Goal: Transaction & Acquisition: Purchase product/service

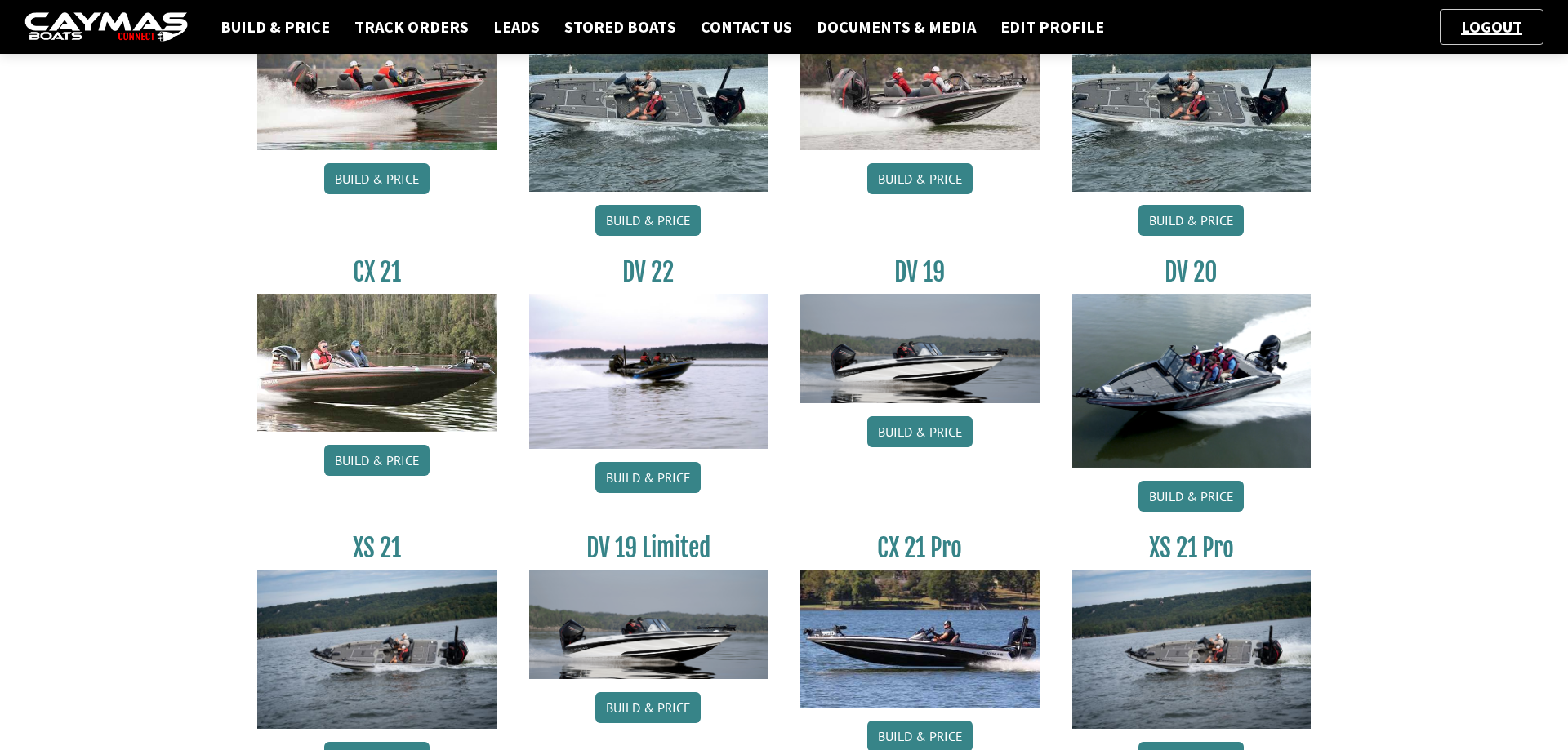
scroll to position [1831, 0]
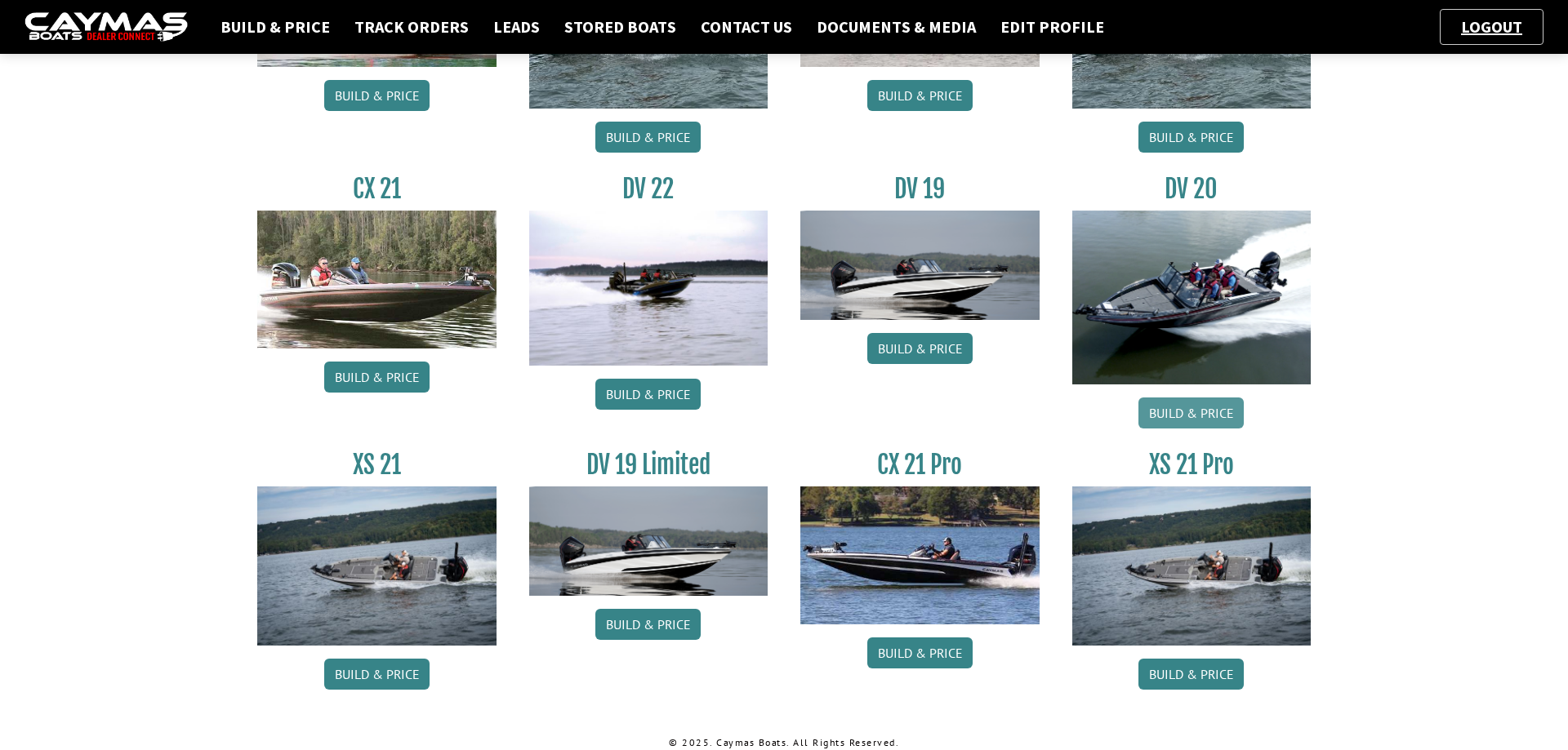
click at [1193, 415] on link "Build & Price" at bounding box center [1191, 413] width 105 height 31
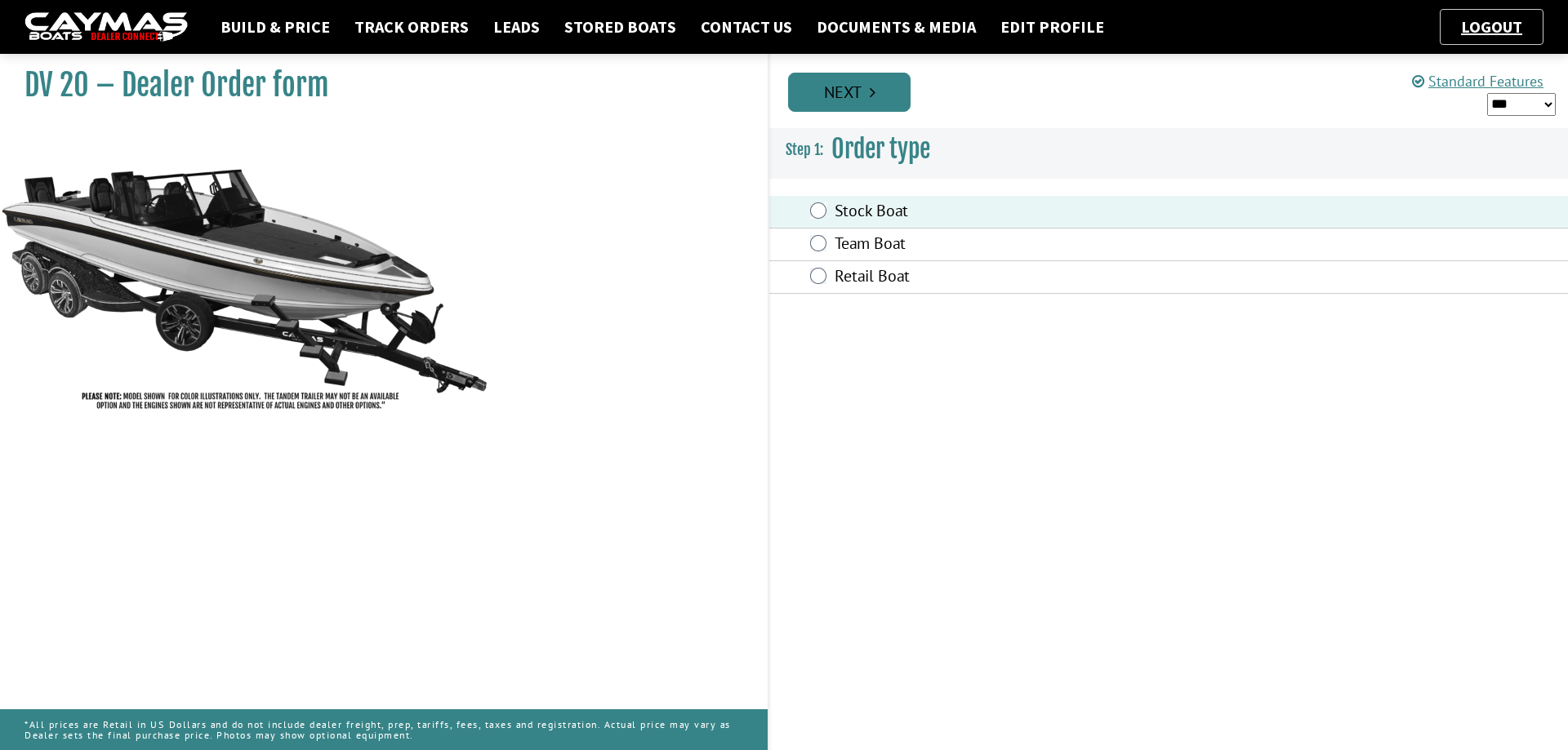
click at [882, 88] on link "Next" at bounding box center [849, 92] width 122 height 40
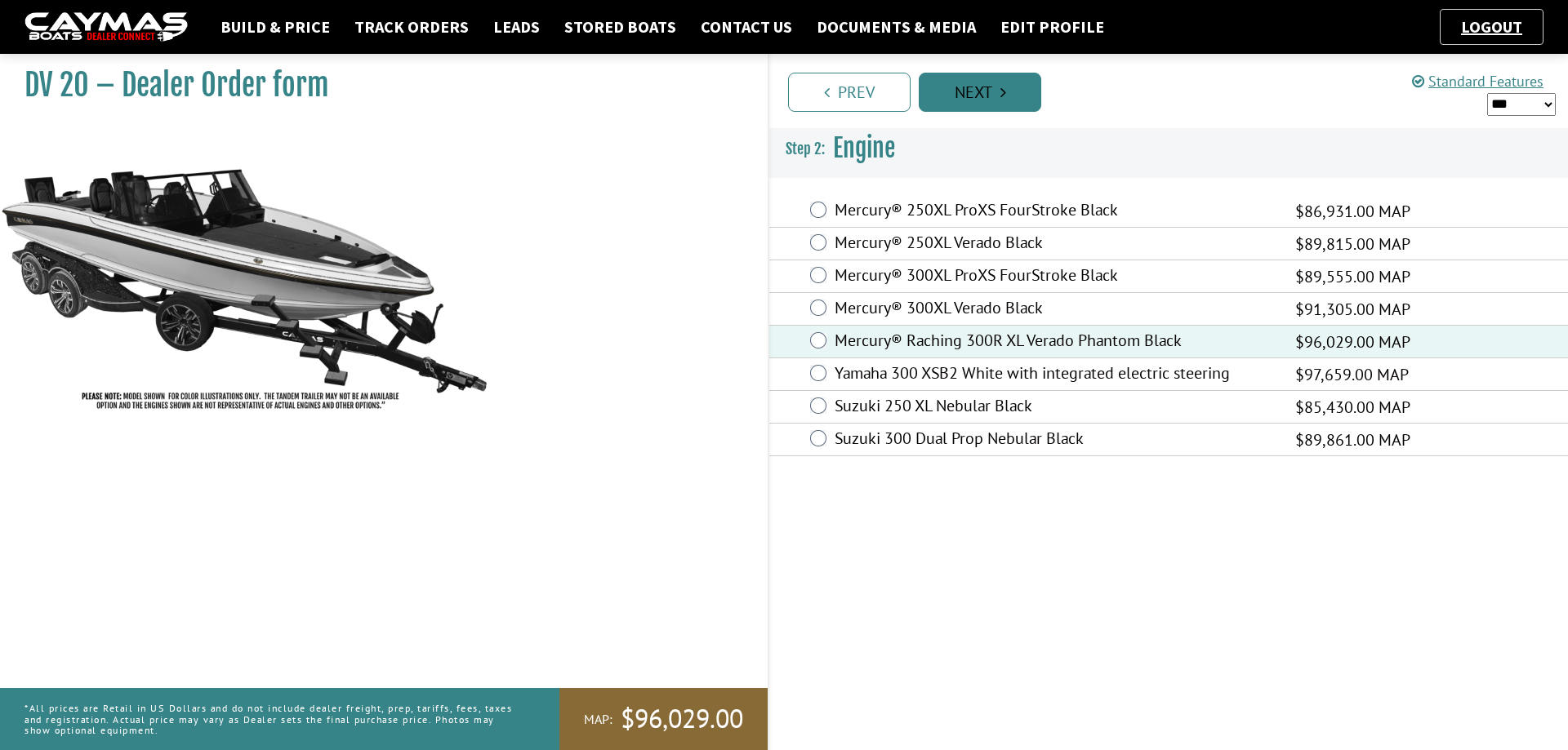
click at [1020, 90] on link "Next" at bounding box center [979, 92] width 122 height 40
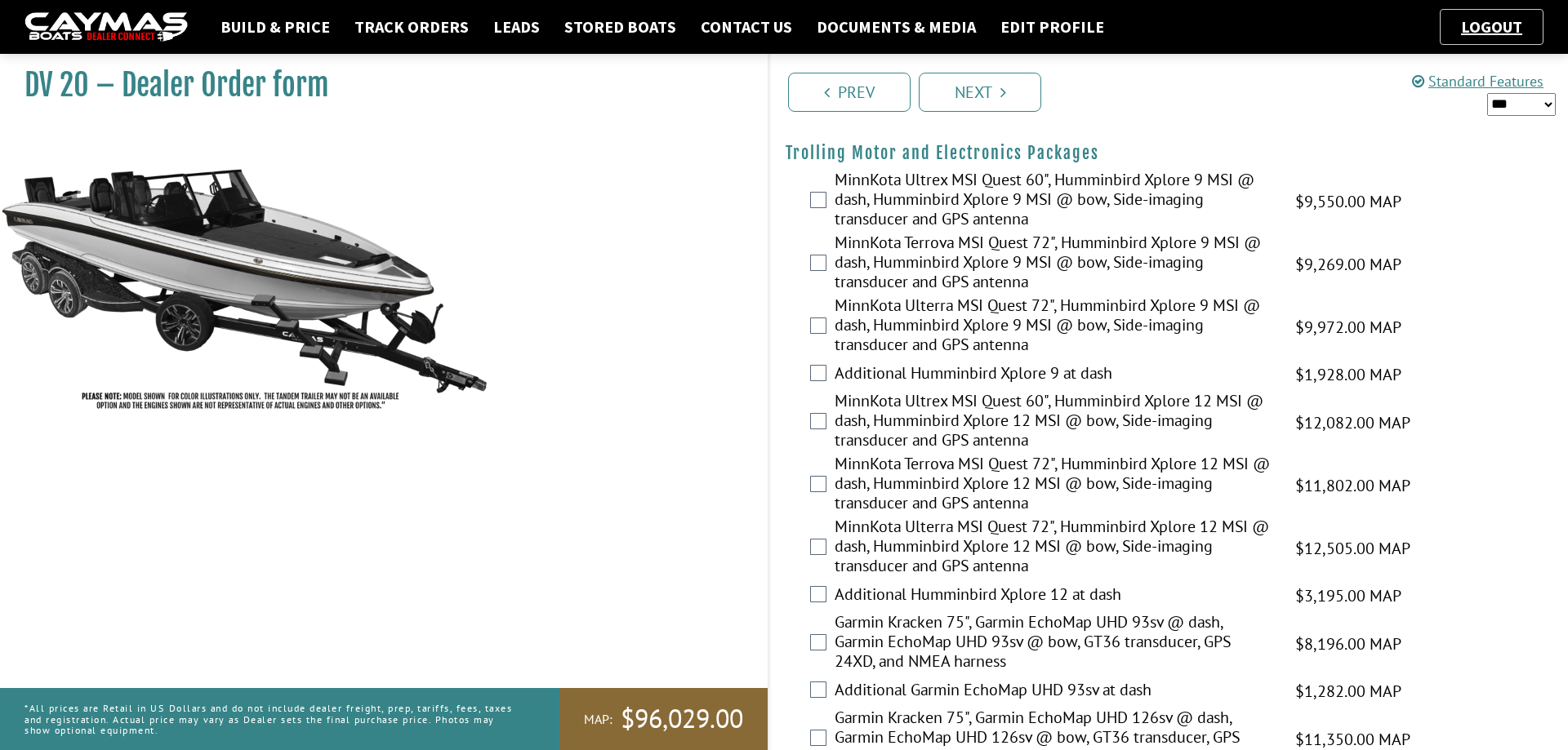
scroll to position [416, 0]
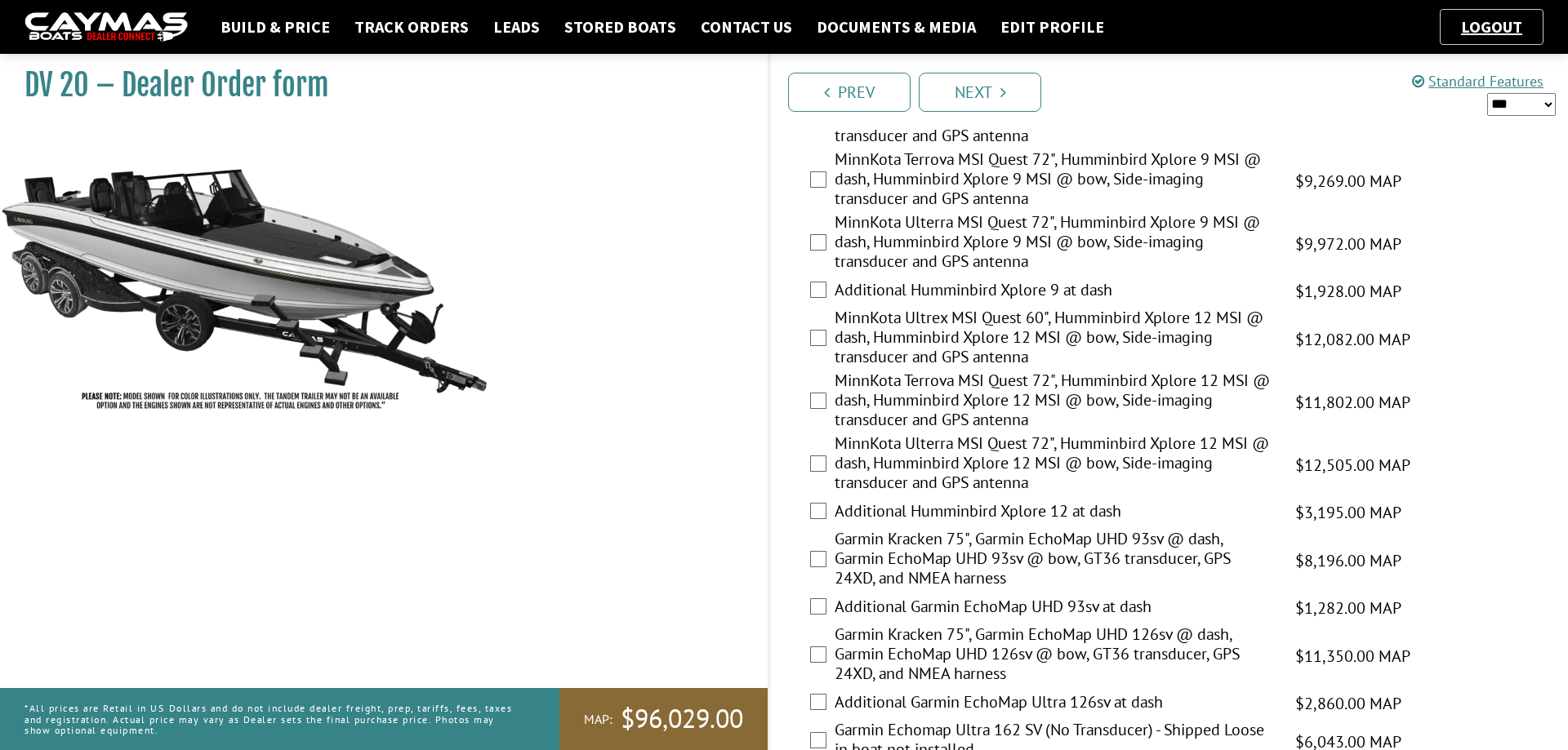
click at [1487, 93] on select "*** ****** ******" at bounding box center [1522, 104] width 69 height 23
select select "*"
click option "******" at bounding box center [0, 0] width 0 height 0
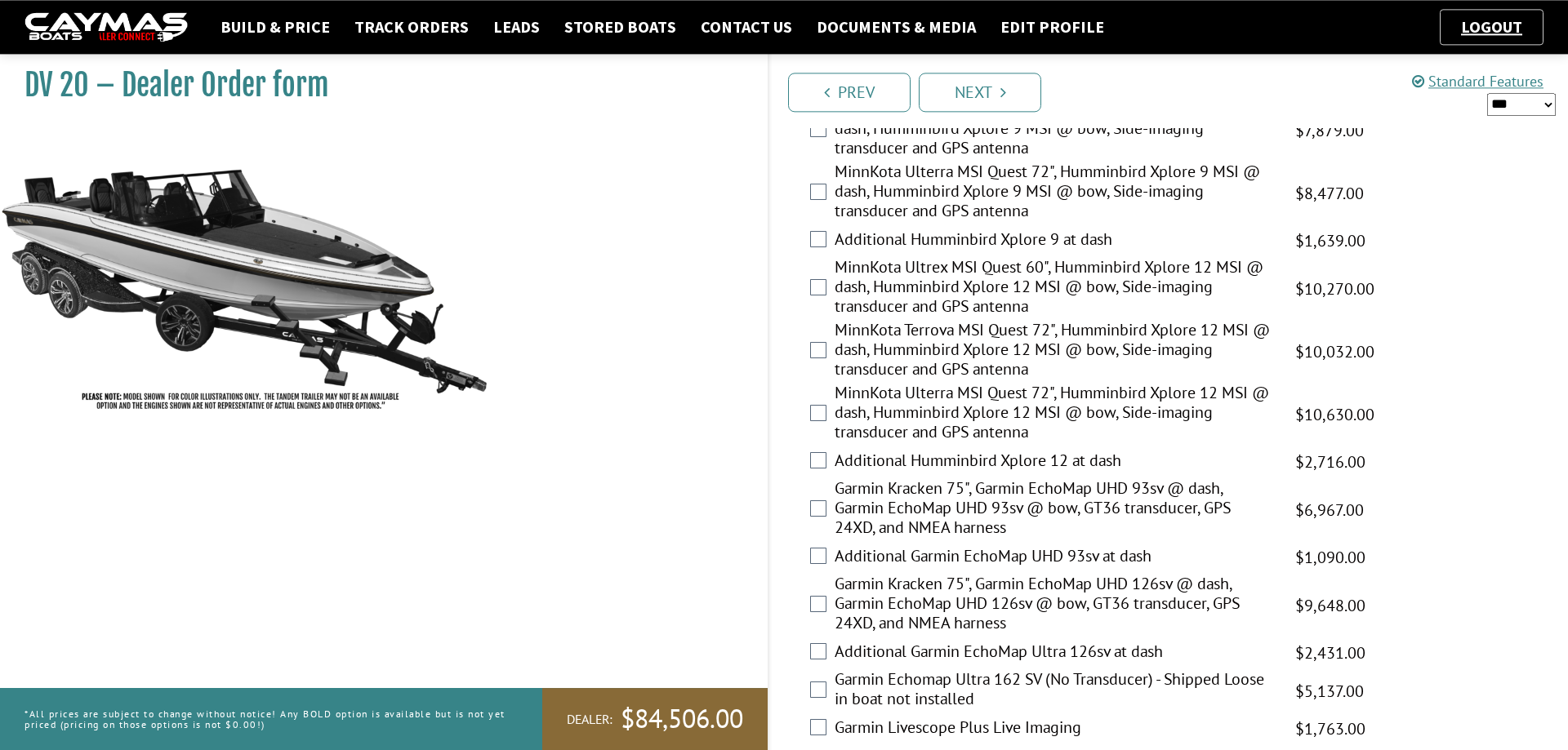
scroll to position [500, 0]
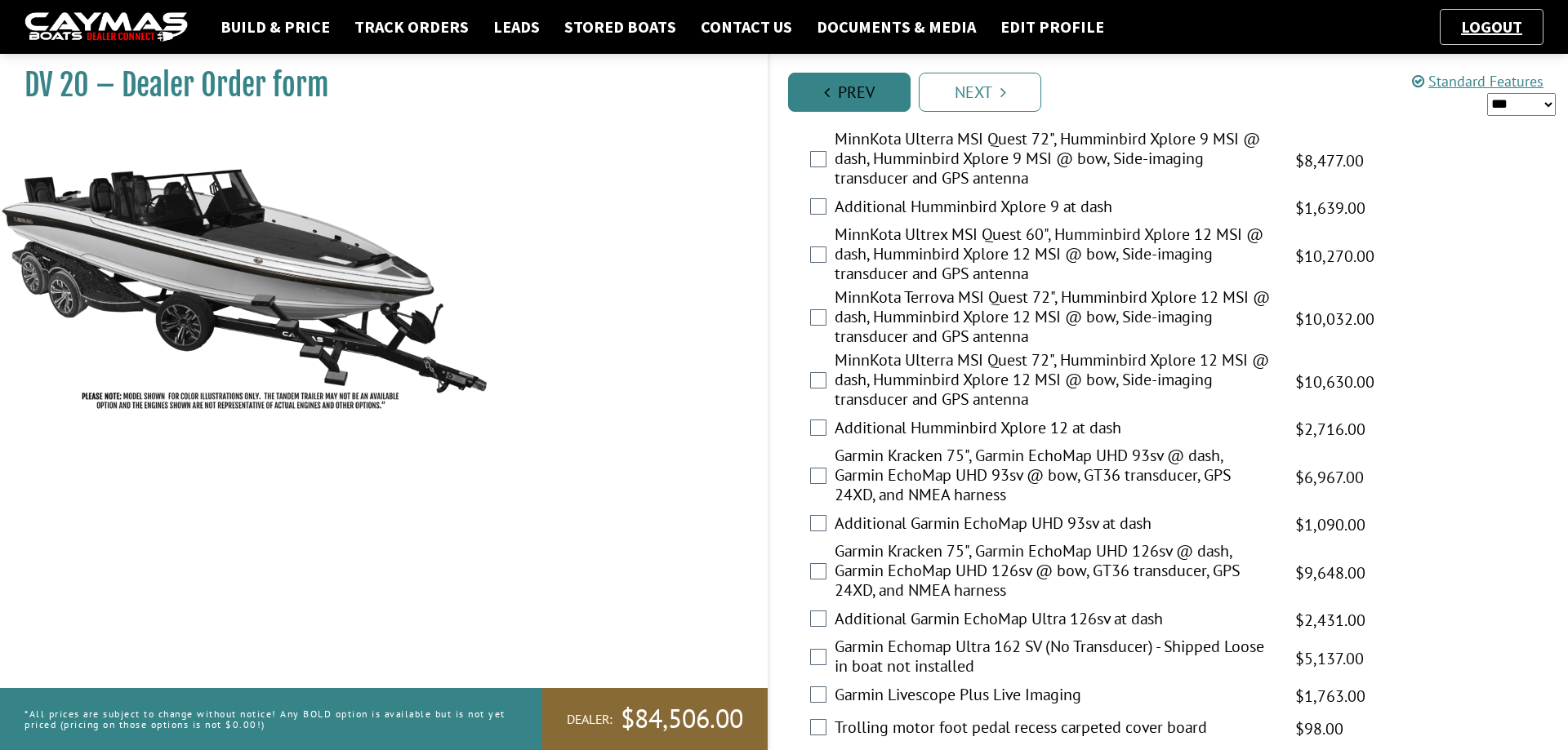
click at [873, 93] on link "Prev" at bounding box center [849, 92] width 122 height 40
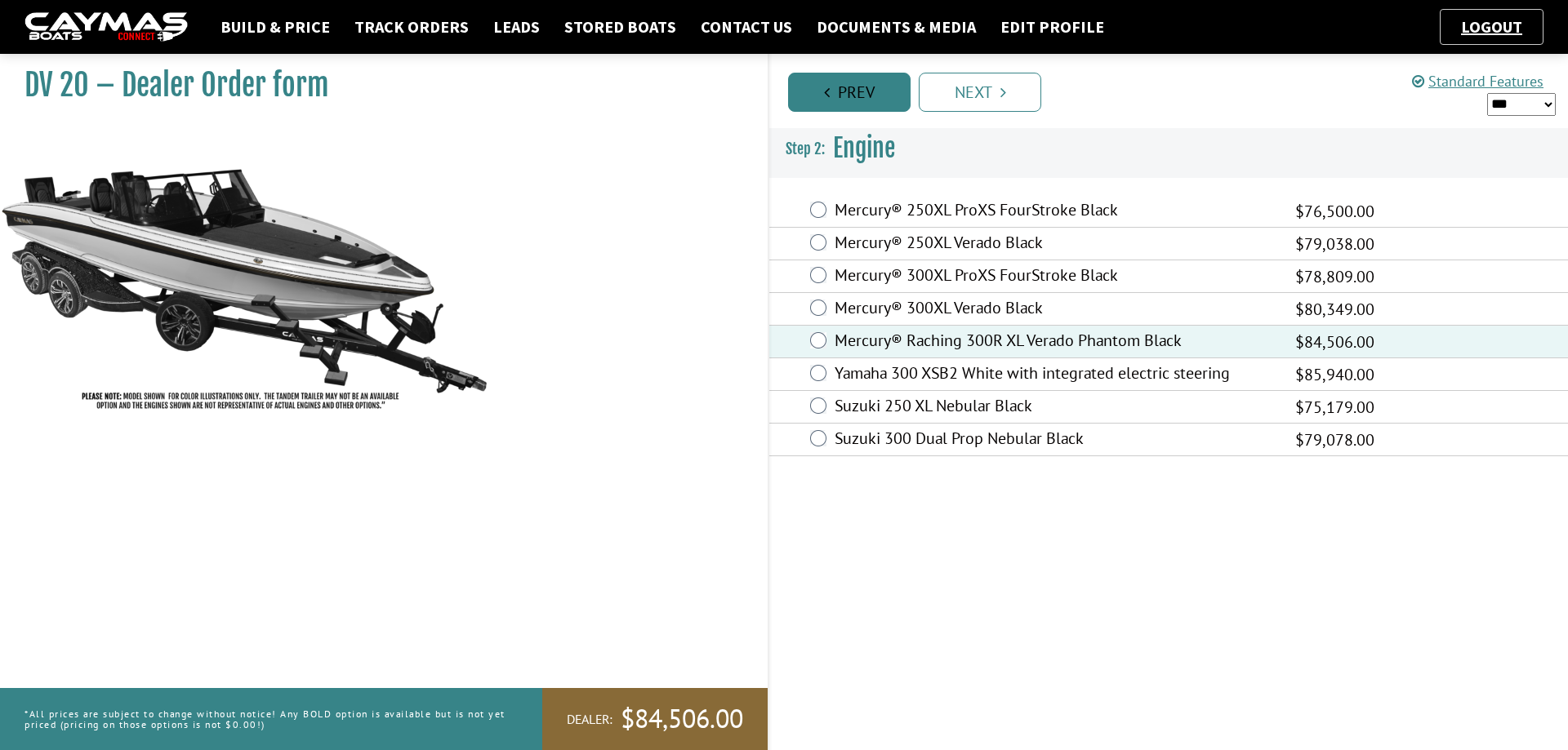
click at [874, 89] on link "Prev" at bounding box center [849, 92] width 122 height 40
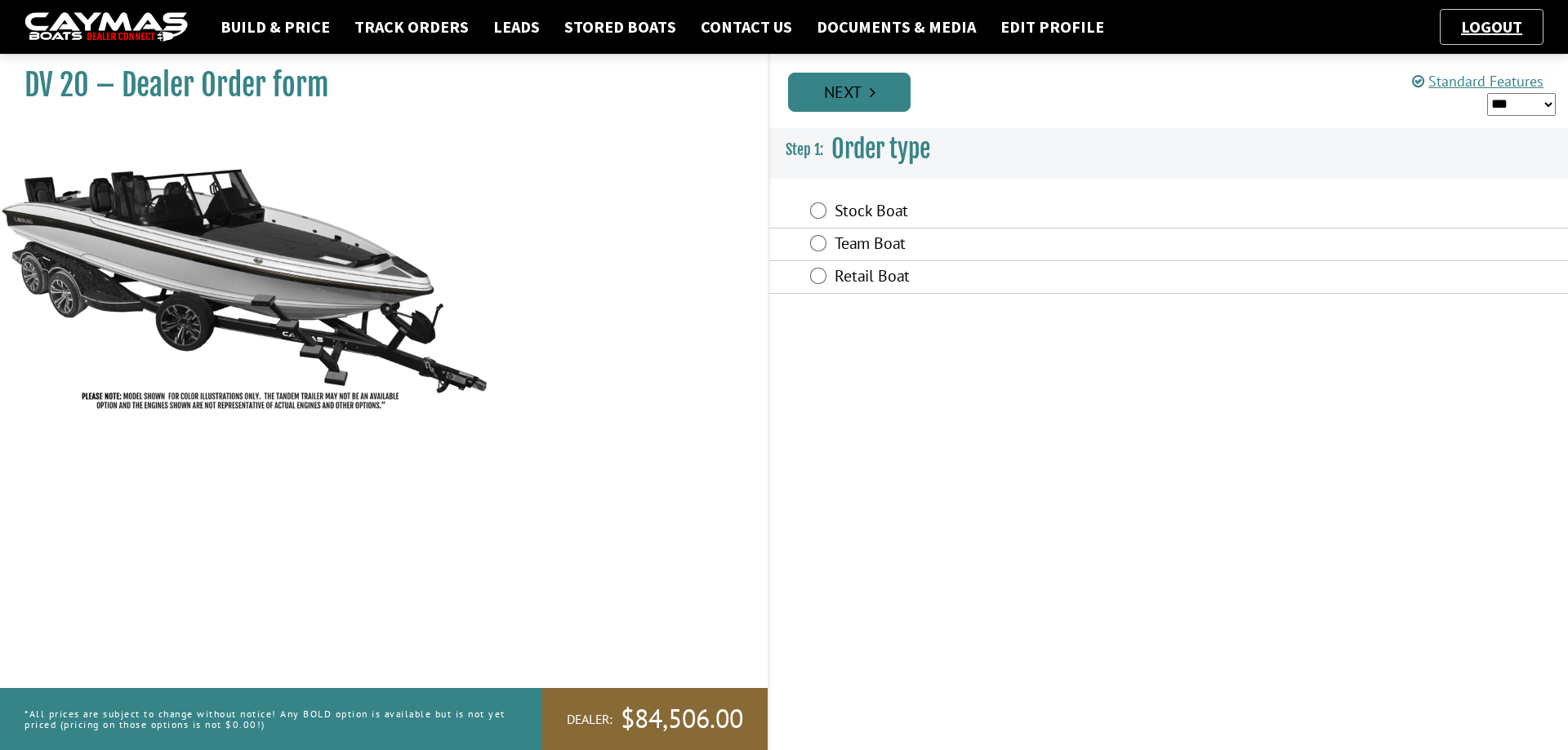
click at [874, 88] on icon "Pagination" at bounding box center [872, 92] width 6 height 16
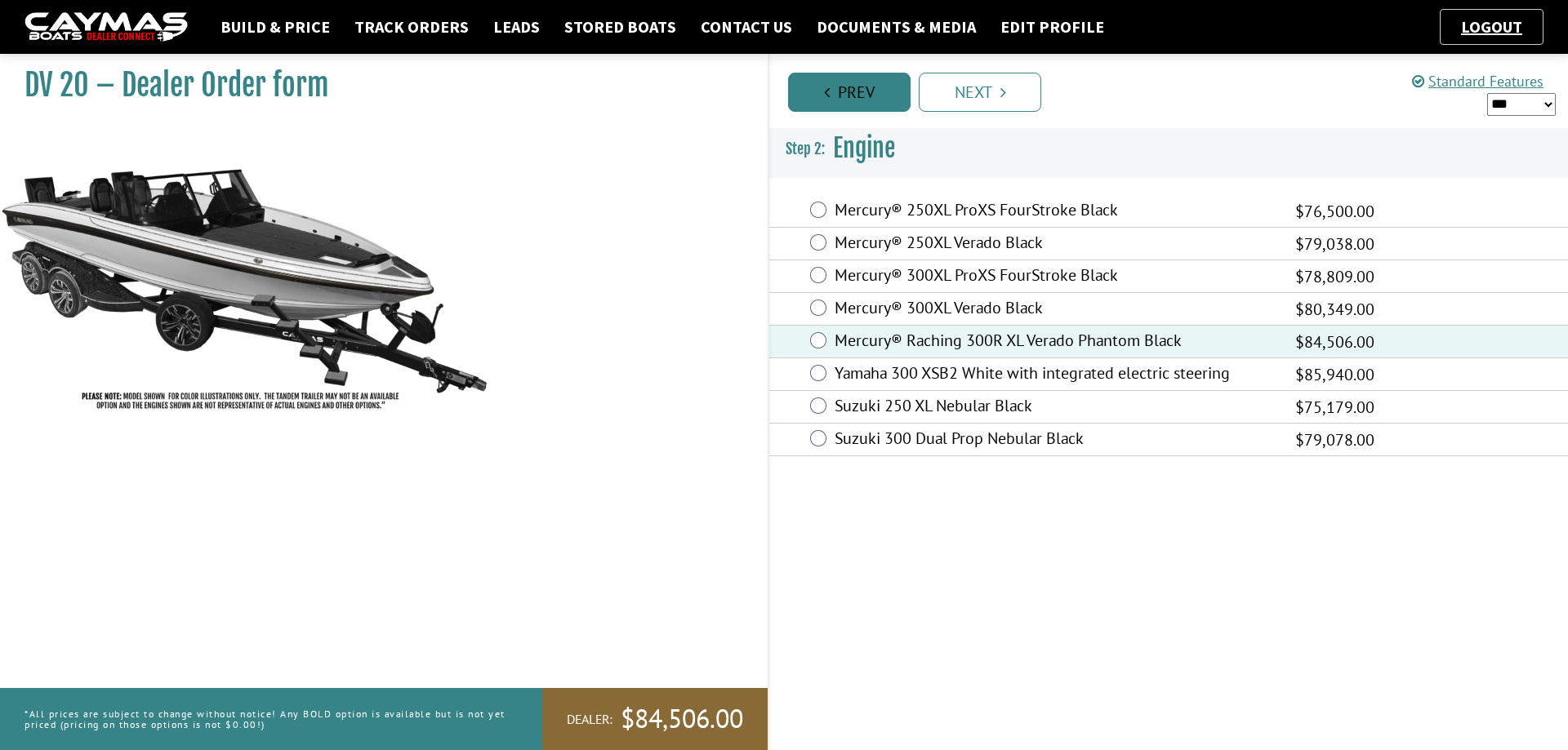
click at [872, 89] on link "Prev" at bounding box center [849, 92] width 122 height 40
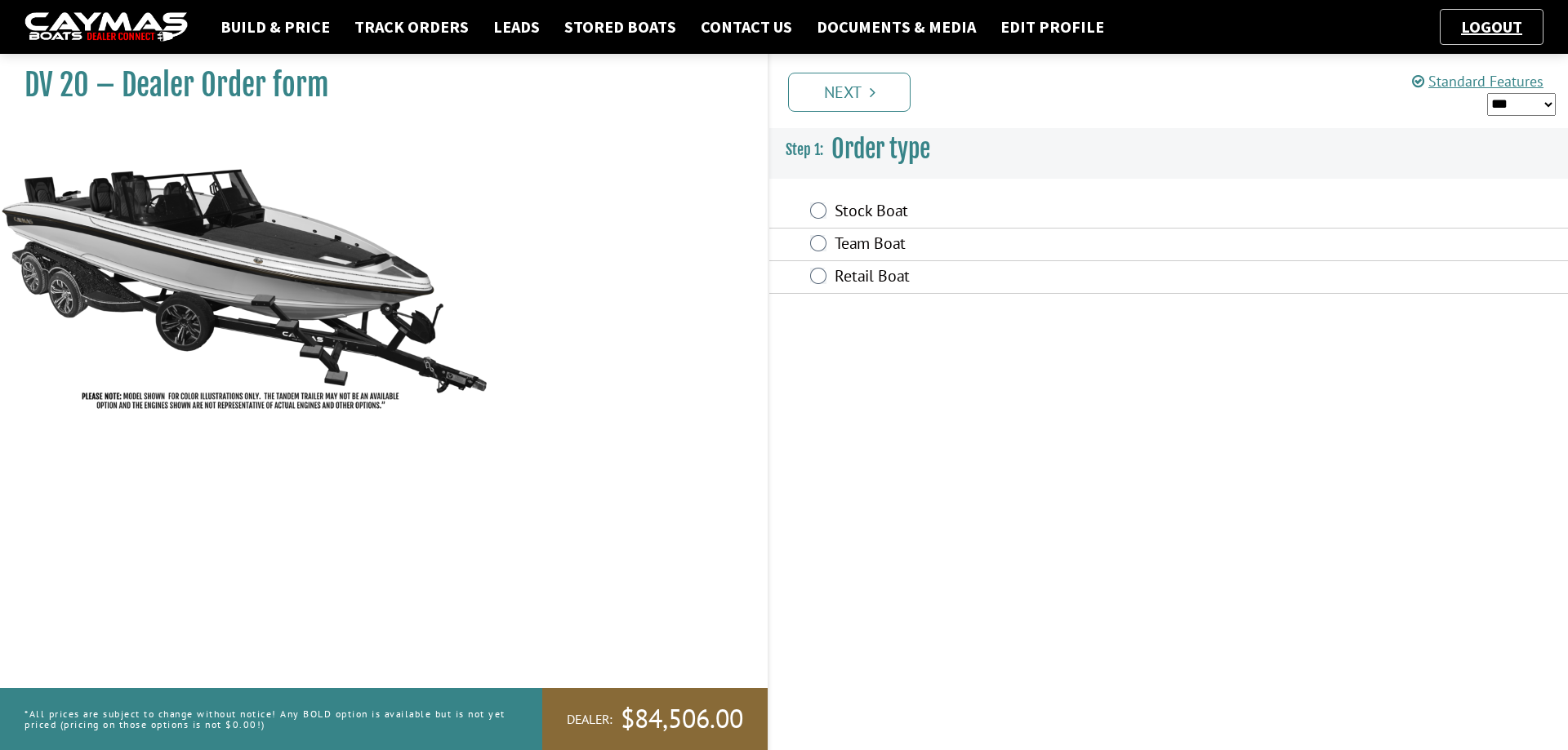
click at [869, 89] on link "Next" at bounding box center [849, 92] width 122 height 40
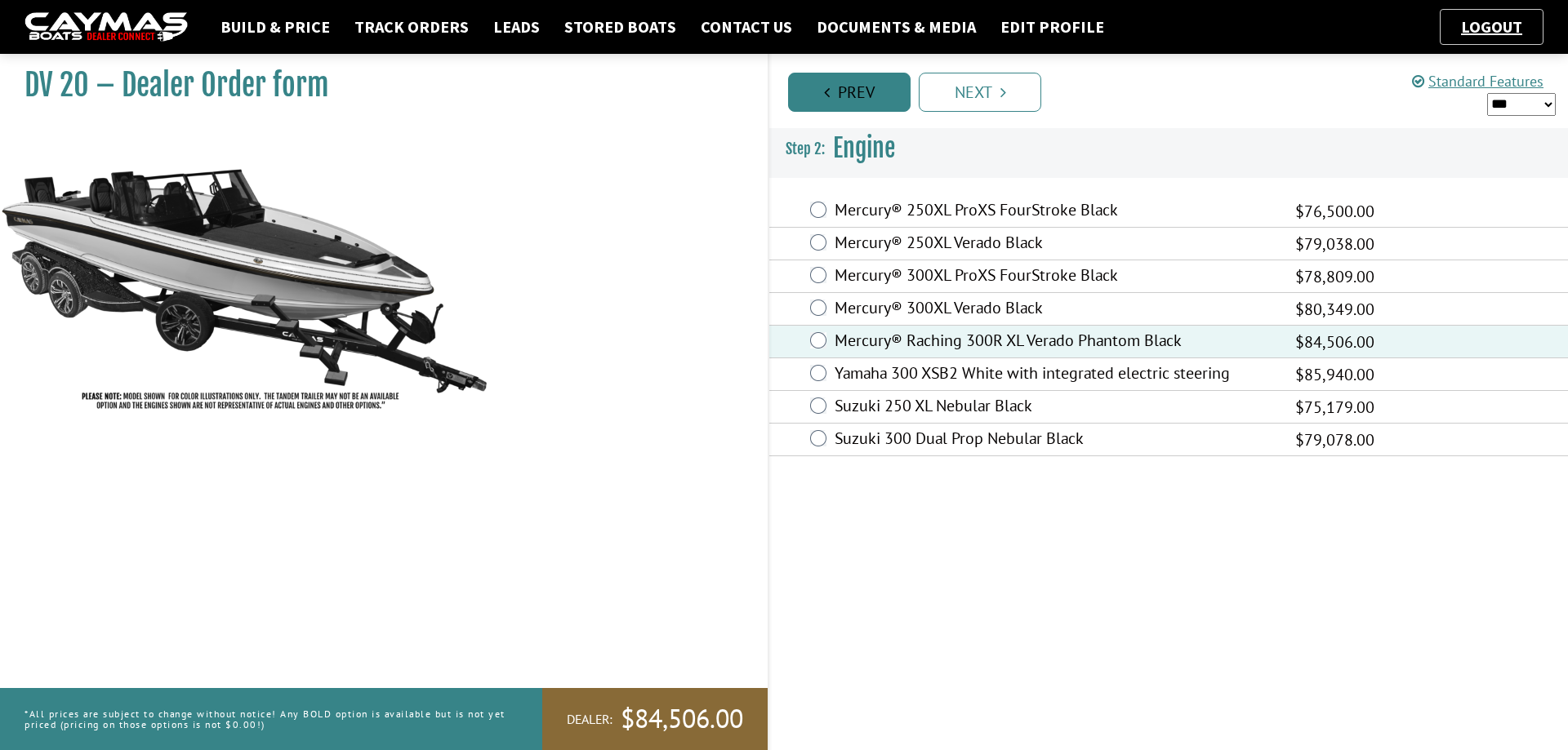
click at [867, 89] on link "Prev" at bounding box center [849, 92] width 122 height 40
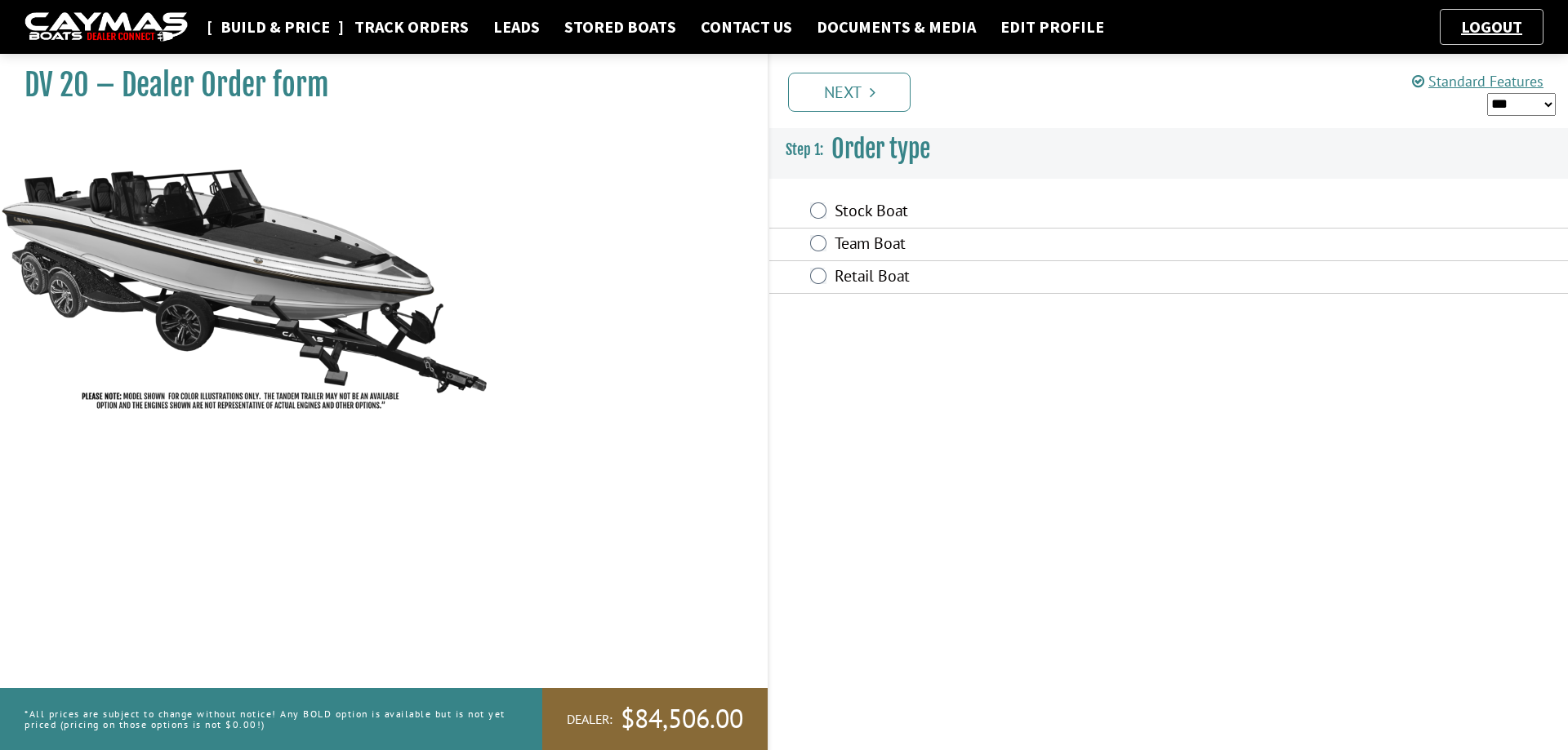
click at [275, 24] on link "Build & Price" at bounding box center [275, 27] width 126 height 22
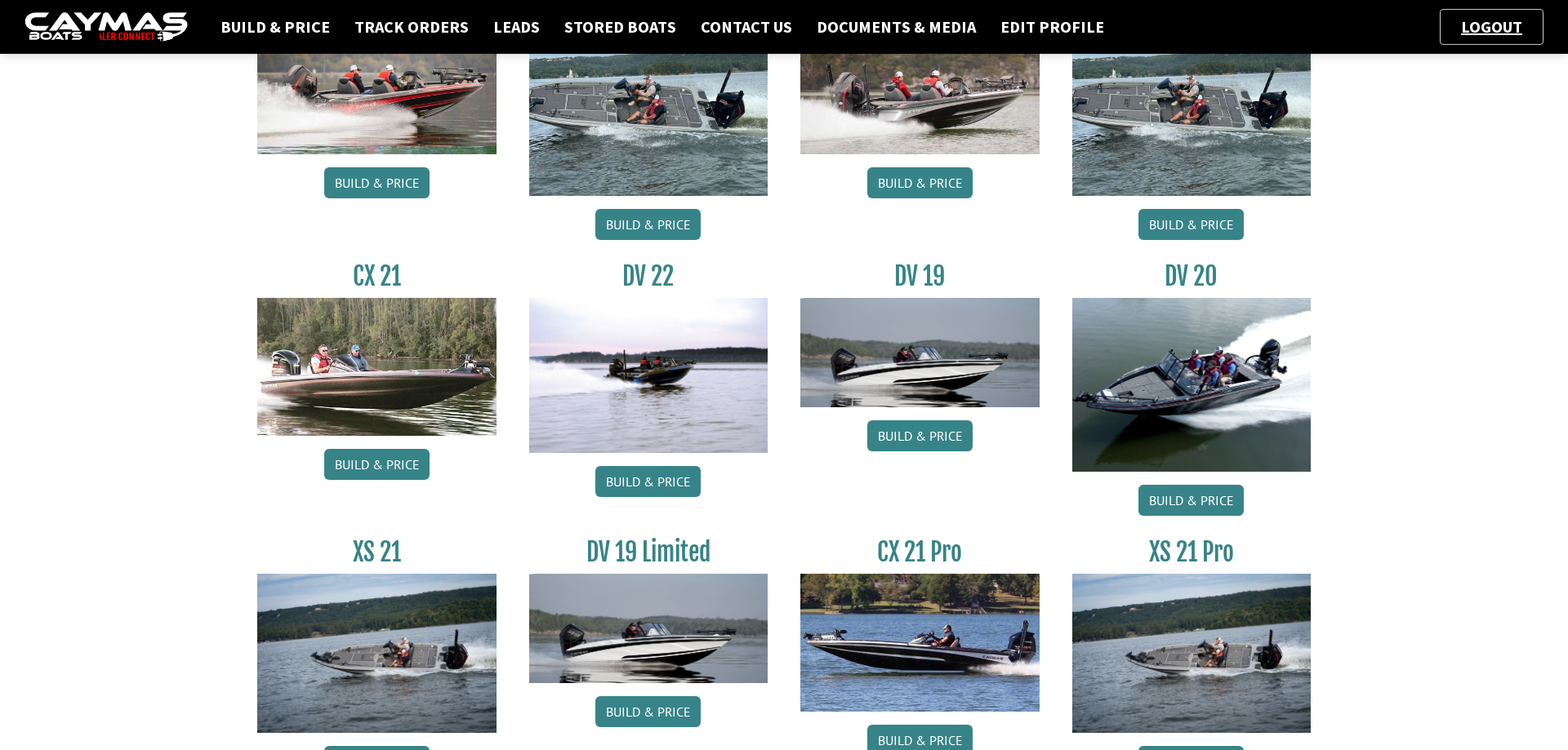
scroll to position [1748, 0]
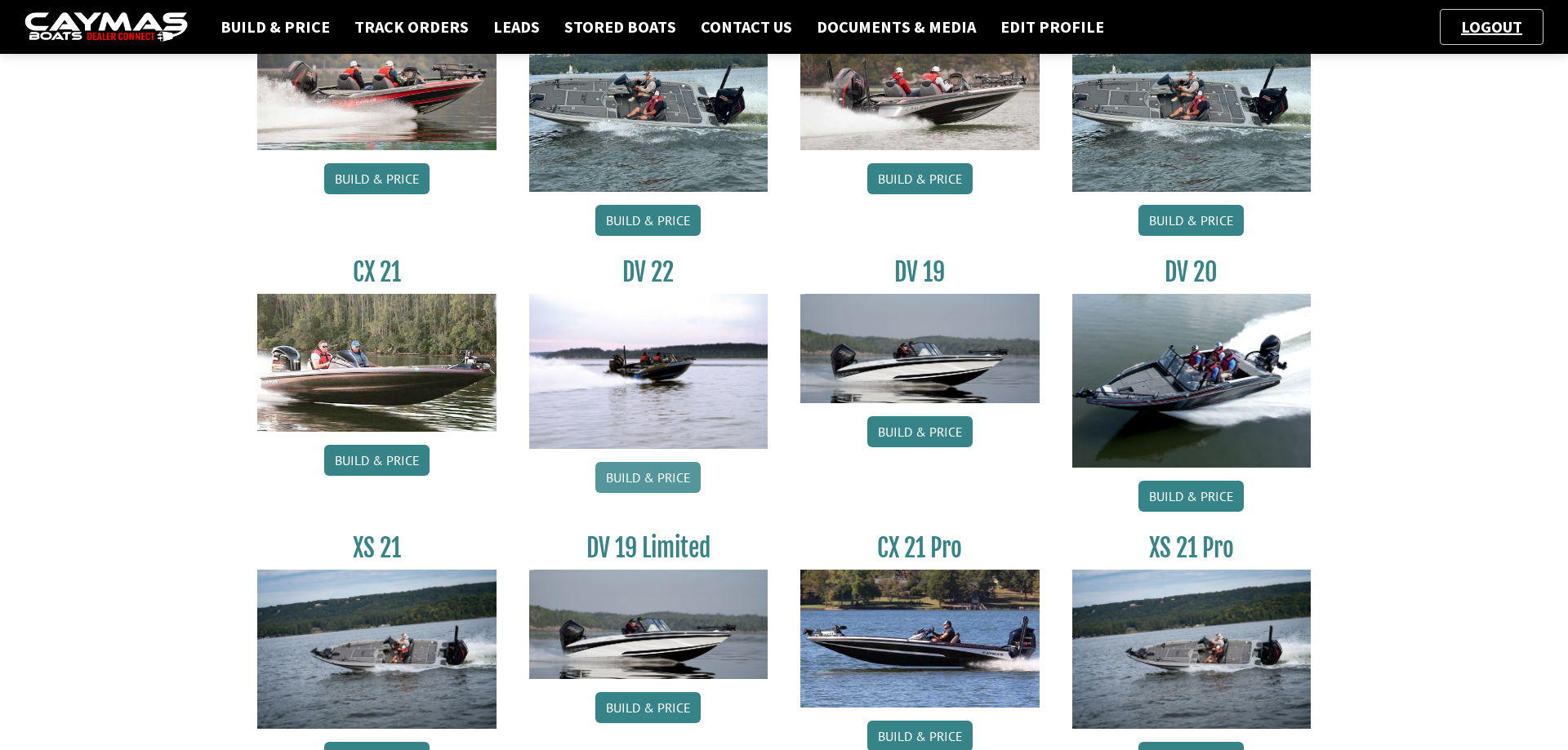
click at [649, 471] on link "Build & Price" at bounding box center [648, 477] width 105 height 31
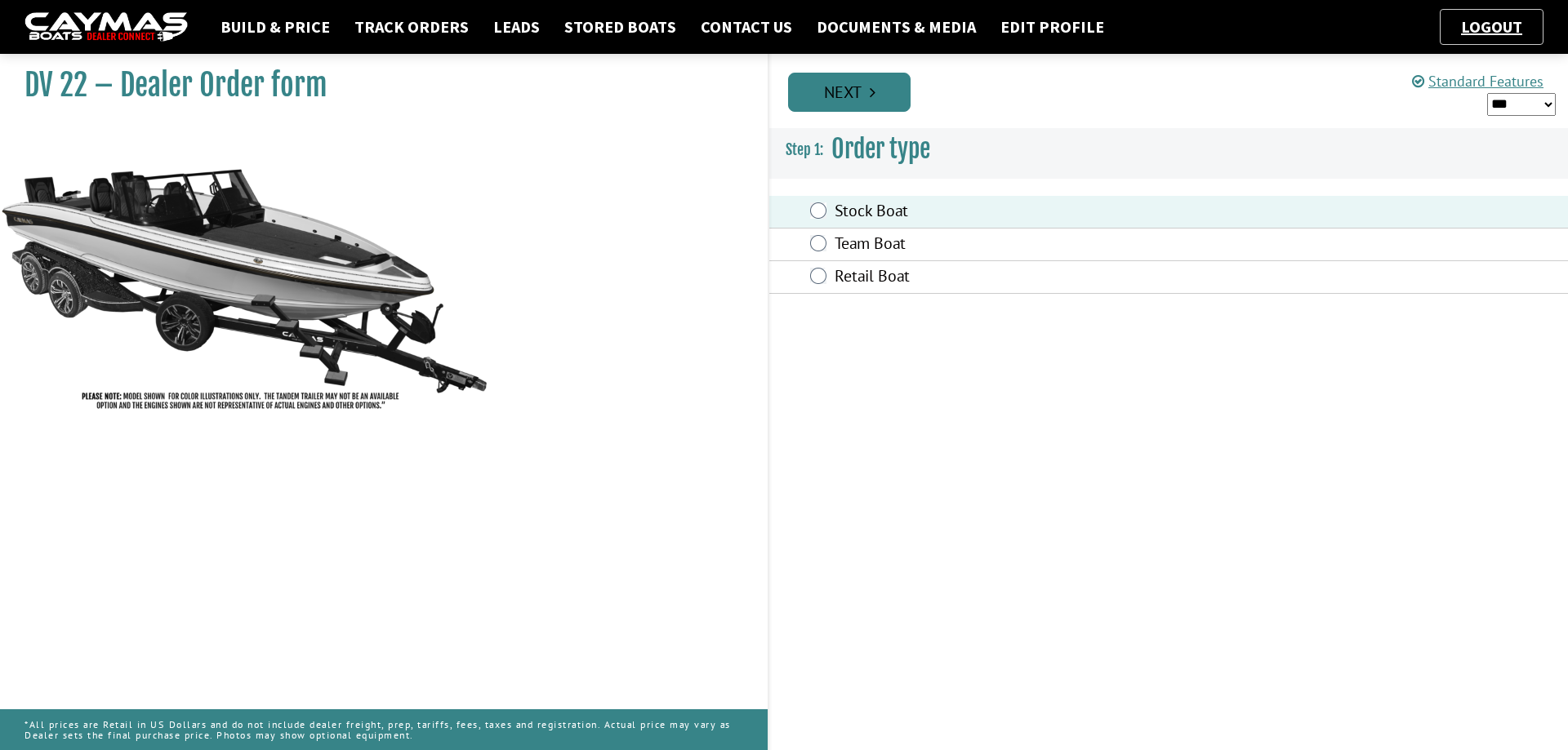
click at [887, 88] on link "Next" at bounding box center [849, 92] width 122 height 40
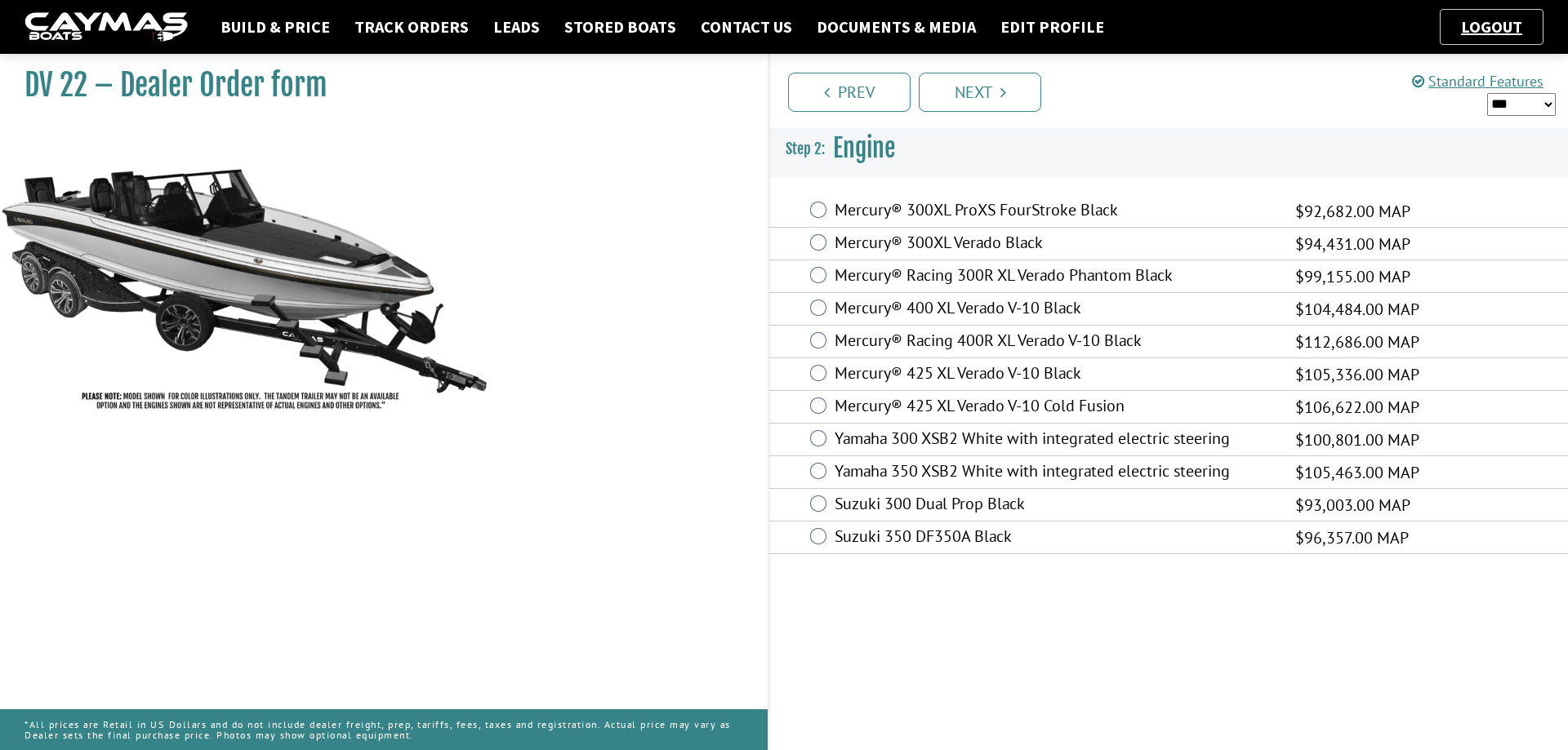
click at [829, 392] on div "Mercury® 425 XL Verado V-10 Cold Fusion $106,622.00 MAP $93,828.00 $117,285.00" at bounding box center [1169, 407] width 799 height 33
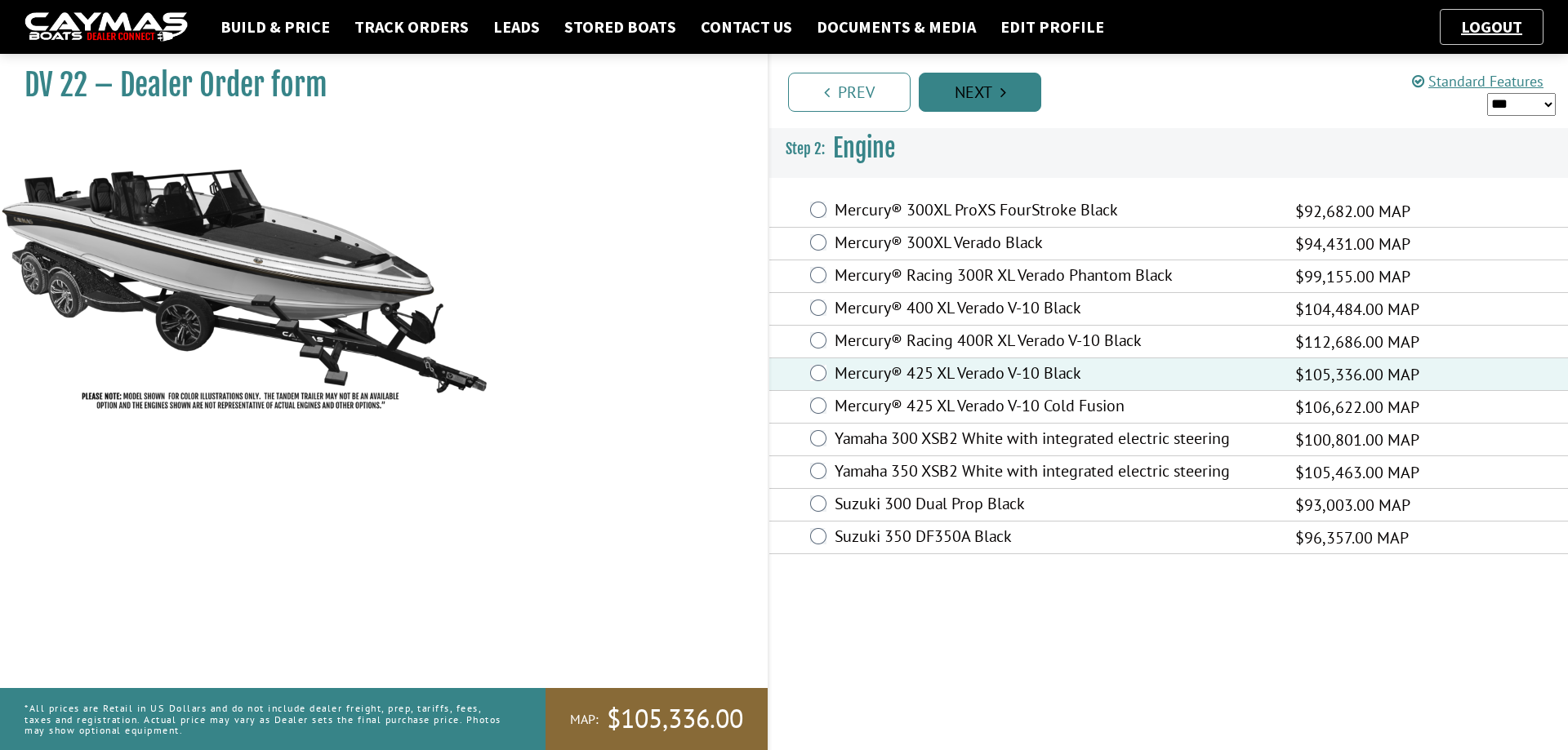
click at [1006, 83] on link "Next" at bounding box center [979, 92] width 122 height 40
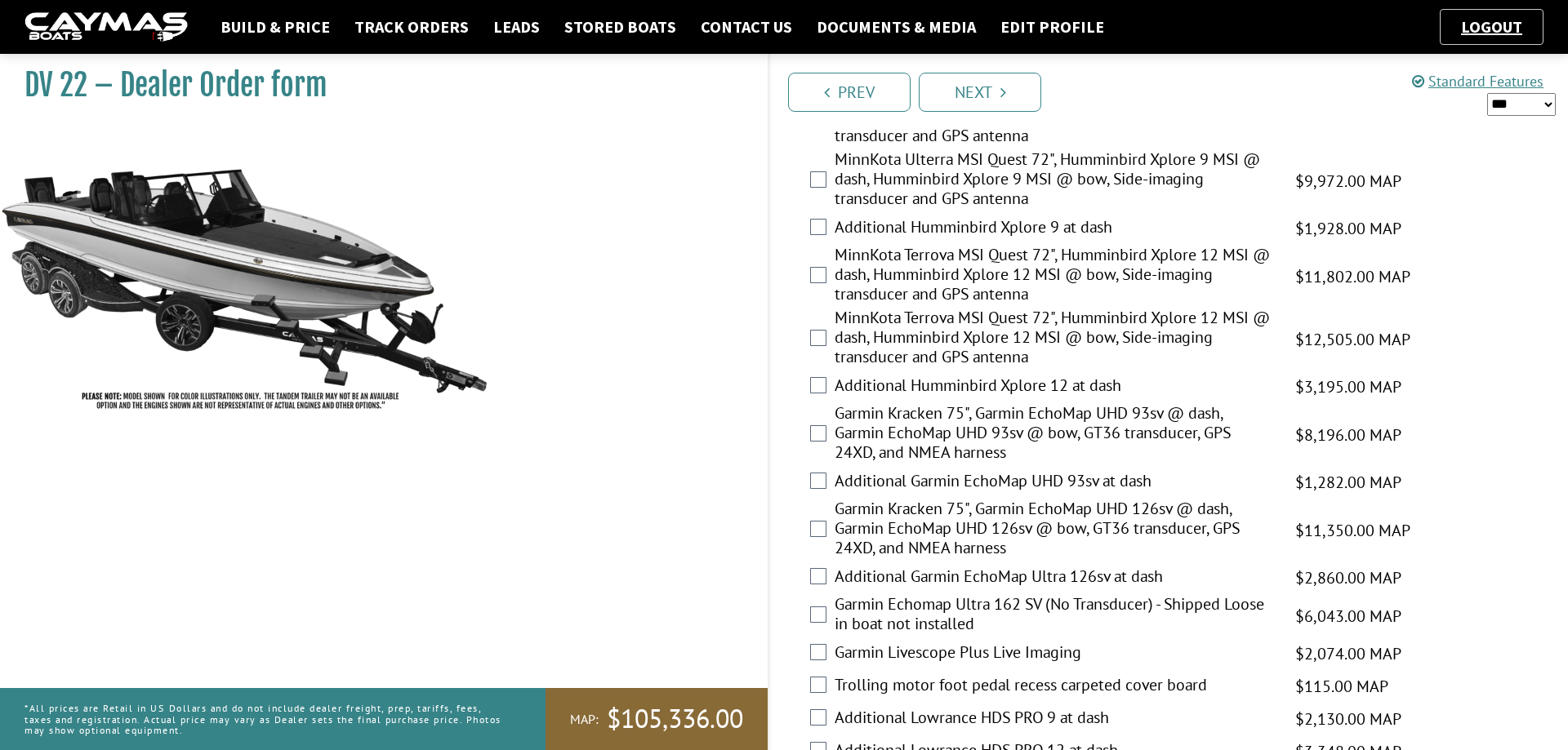
scroll to position [333, 0]
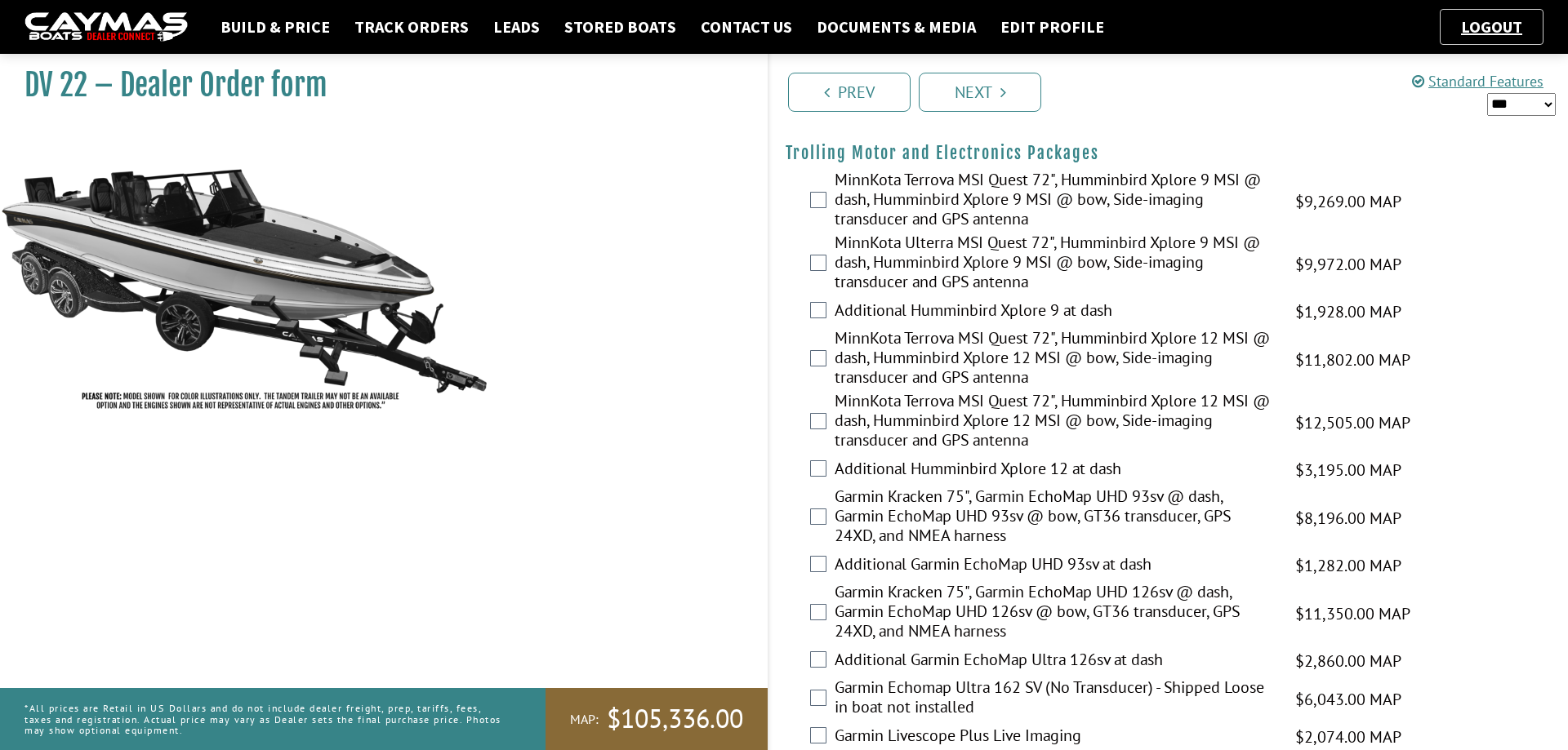
click at [1487, 93] on select "*** ****** ******" at bounding box center [1522, 104] width 69 height 23
select select "*"
click option "******" at bounding box center [0, 0] width 0 height 0
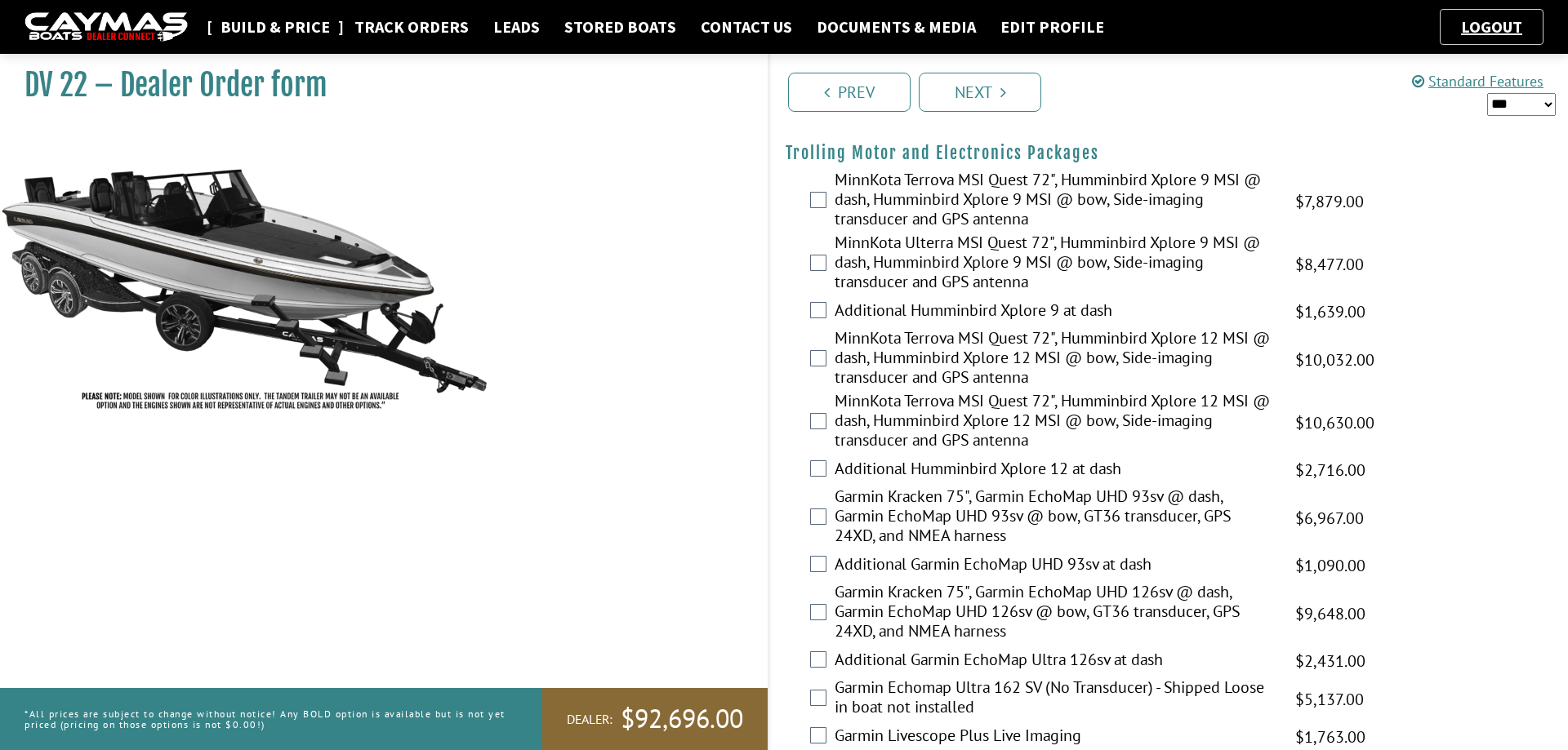
click at [288, 28] on link "Build & Price" at bounding box center [275, 27] width 126 height 22
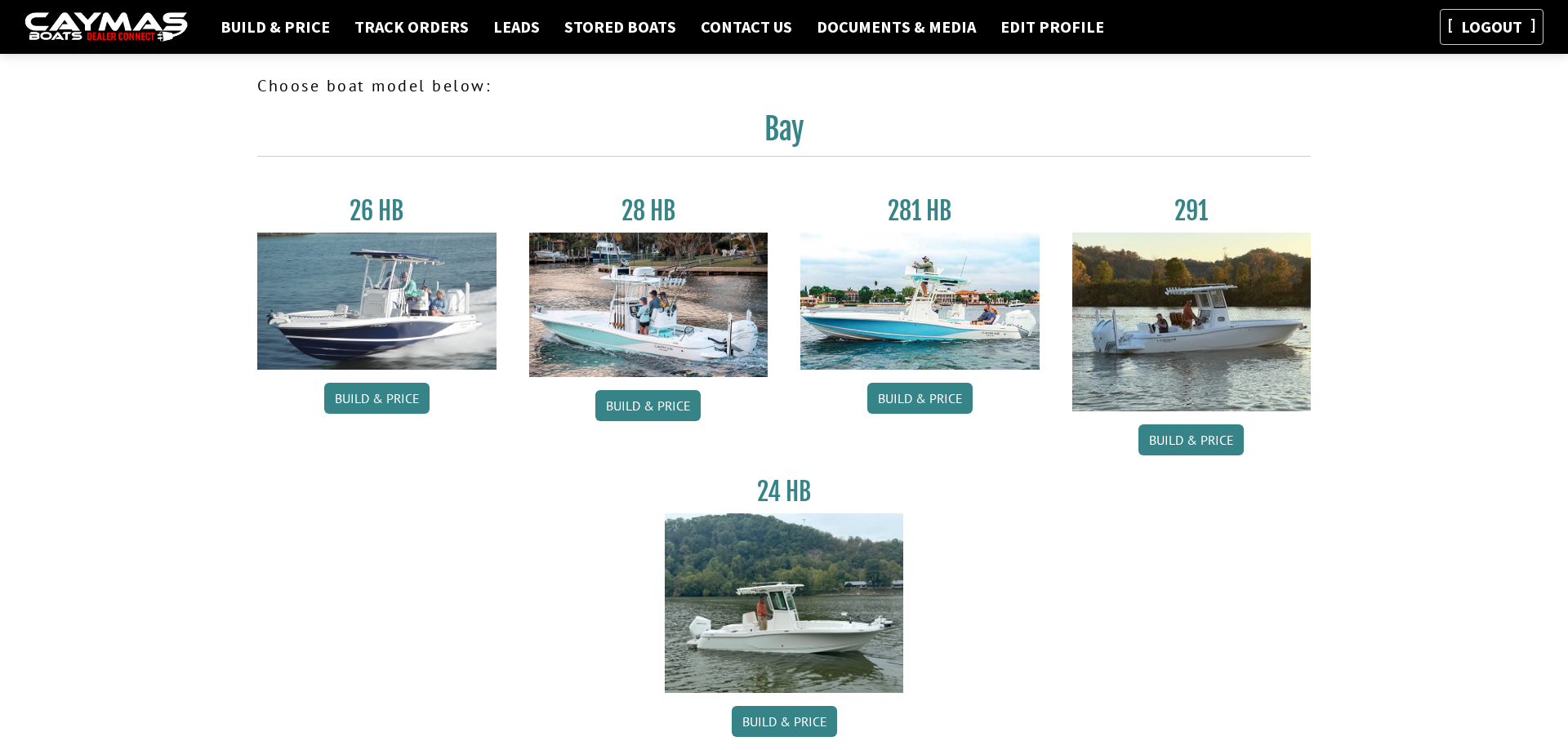
click at [1511, 25] on link "Logout" at bounding box center [1491, 27] width 77 height 21
